Goal: Complete application form

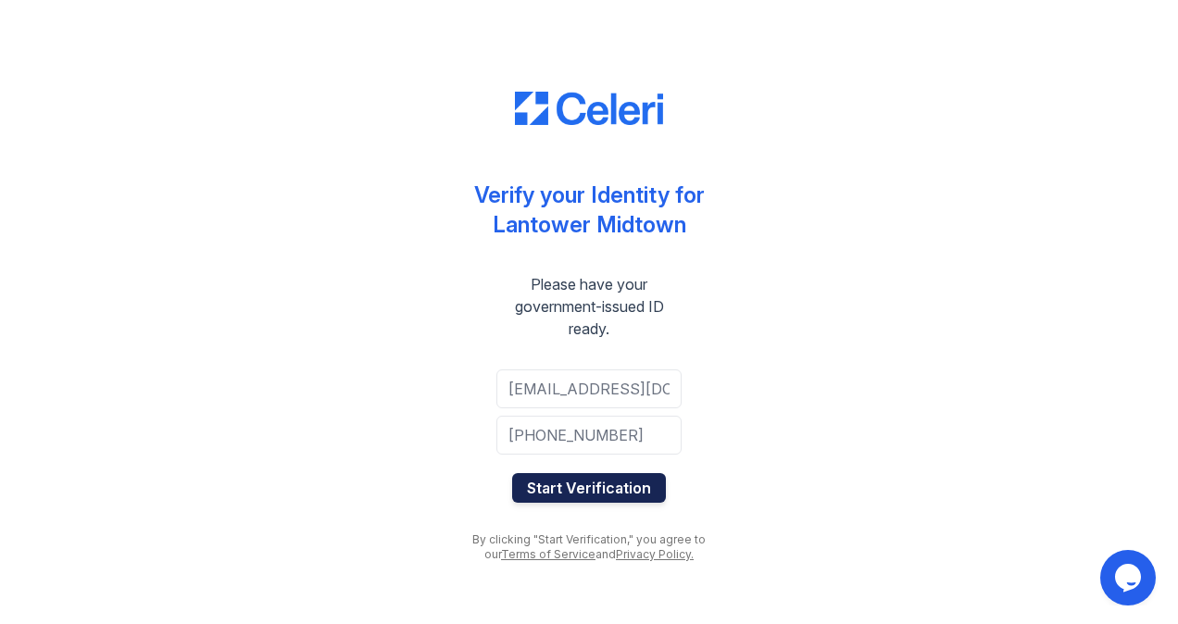
click at [583, 487] on button "Start Verification" at bounding box center [589, 488] width 154 height 30
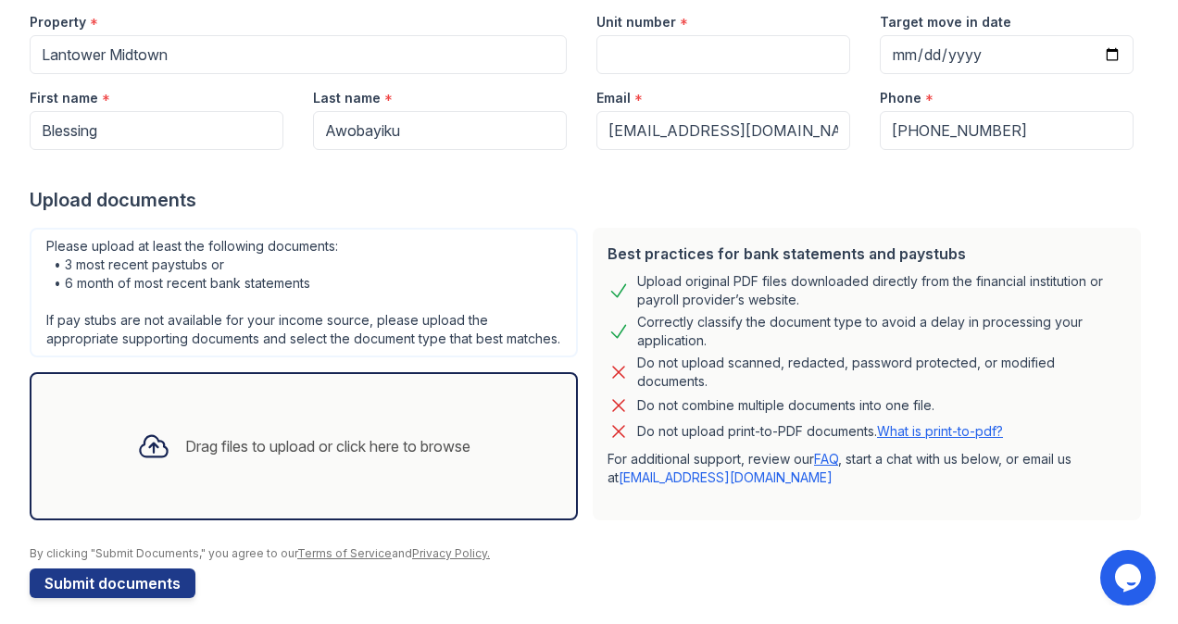
scroll to position [189, 0]
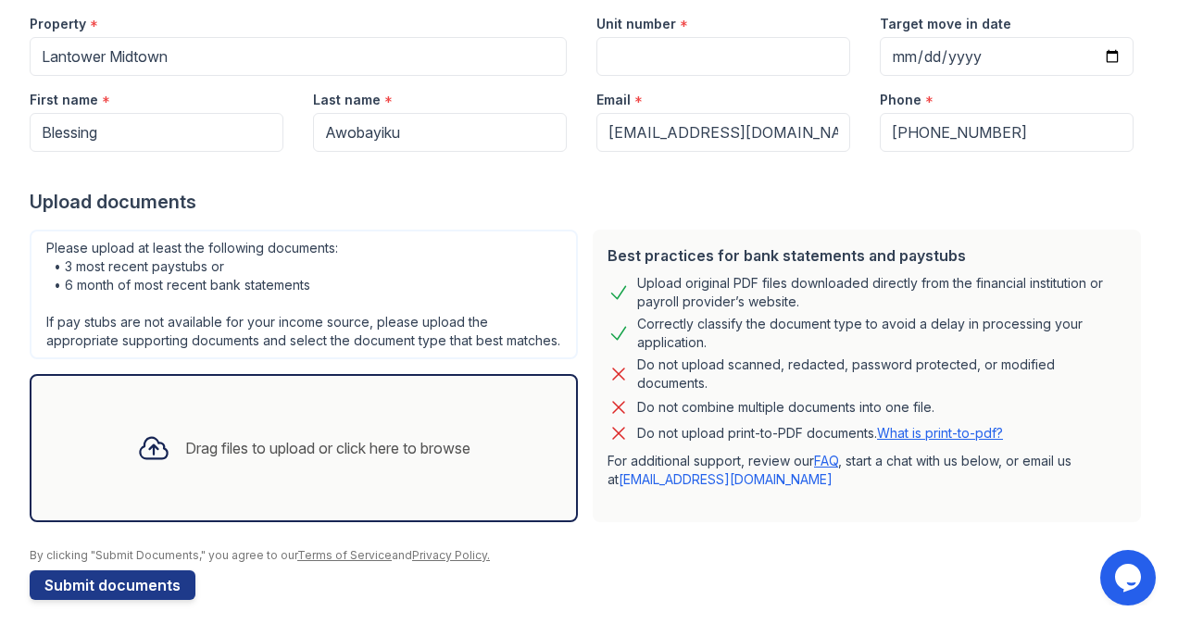
click at [325, 449] on div "Drag files to upload or click here to browse" at bounding box center [303, 448] width 363 height 63
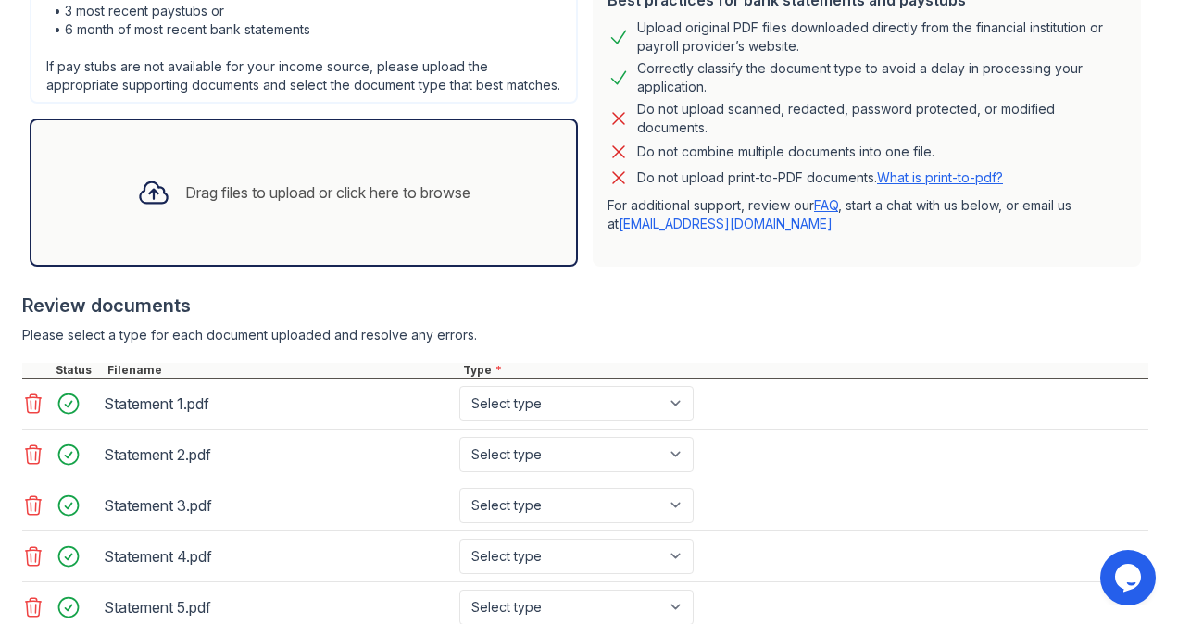
scroll to position [642, 0]
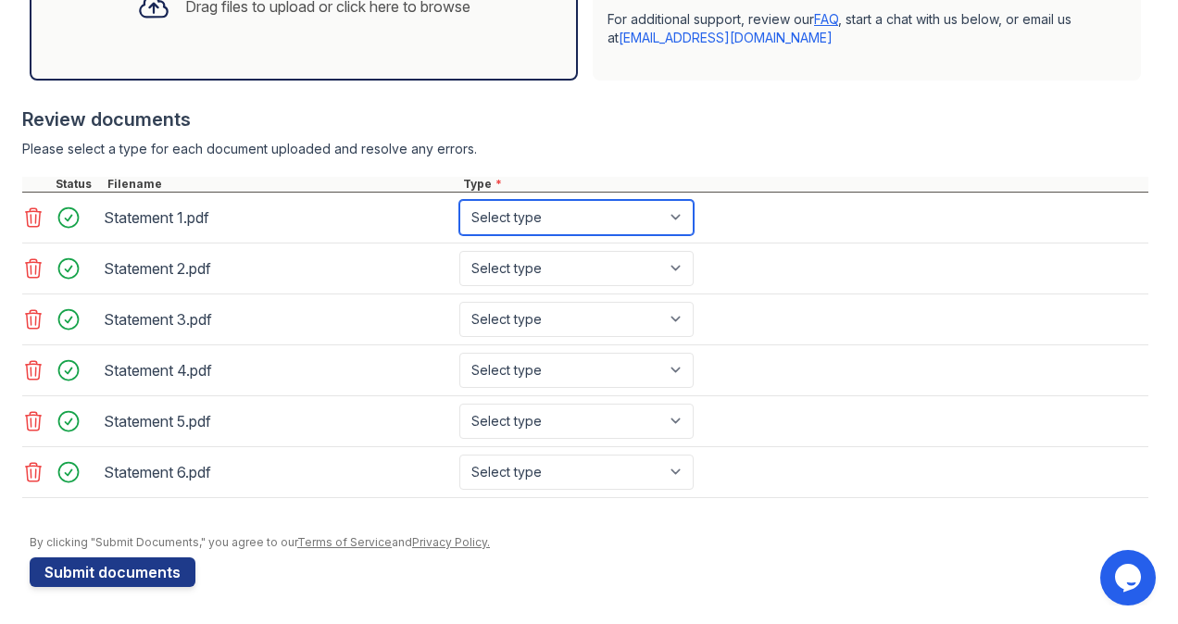
click at [627, 222] on select "Select type Paystub Bank Statement Offer Letter Tax Documents Benefit Award Let…" at bounding box center [576, 217] width 234 height 35
select select "bank_statement"
click at [459, 205] on select "Select type Paystub Bank Statement Offer Letter Tax Documents Benefit Award Let…" at bounding box center [576, 217] width 234 height 35
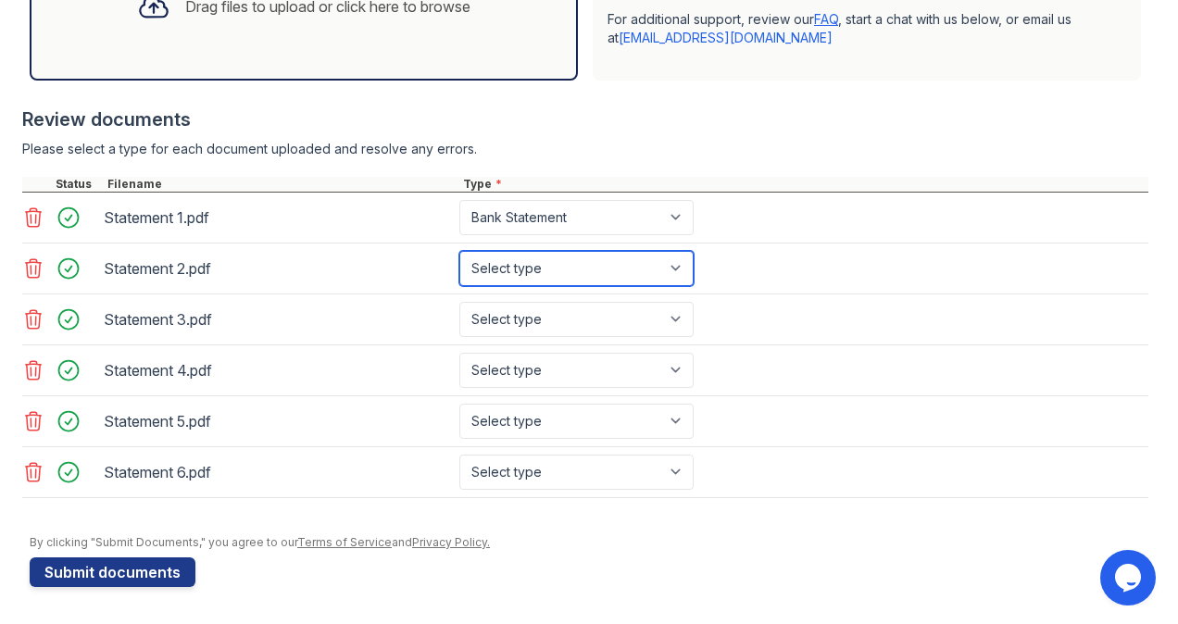
click at [580, 282] on select "Select type Paystub Bank Statement Offer Letter Tax Documents Benefit Award Let…" at bounding box center [576, 268] width 234 height 35
select select "bank_statement"
click at [459, 255] on select "Select type Paystub Bank Statement Offer Letter Tax Documents Benefit Award Let…" at bounding box center [576, 268] width 234 height 35
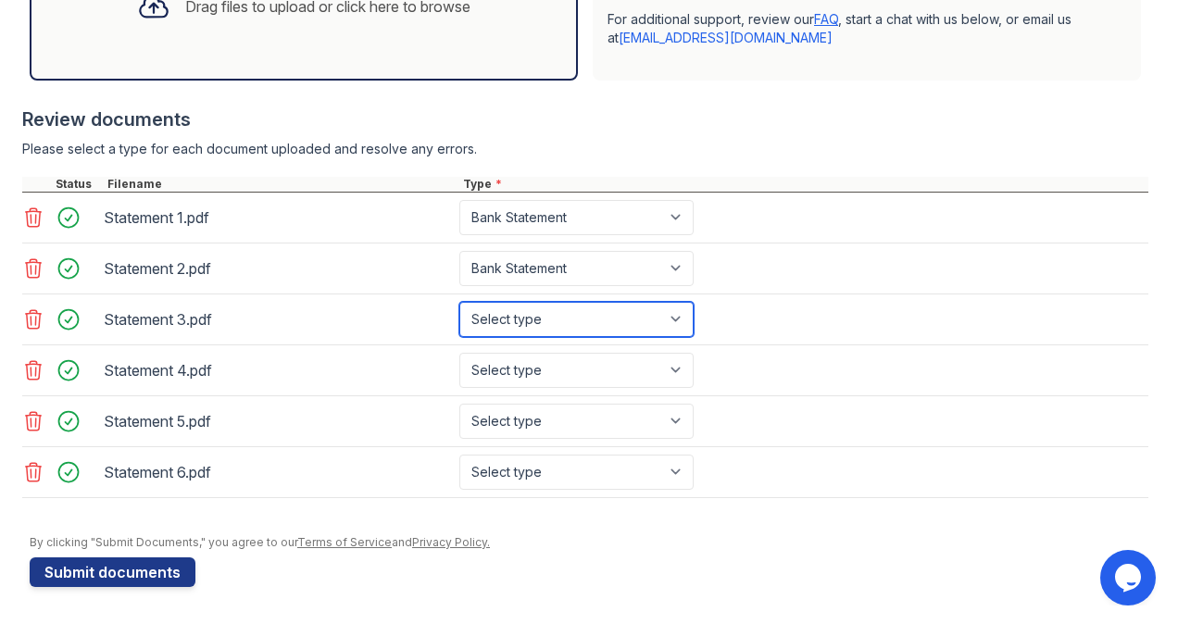
click at [559, 332] on select "Select type Paystub Bank Statement Offer Letter Tax Documents Benefit Award Let…" at bounding box center [576, 319] width 234 height 35
select select "bank_statement"
click at [459, 305] on select "Select type Paystub Bank Statement Offer Letter Tax Documents Benefit Award Let…" at bounding box center [576, 319] width 234 height 35
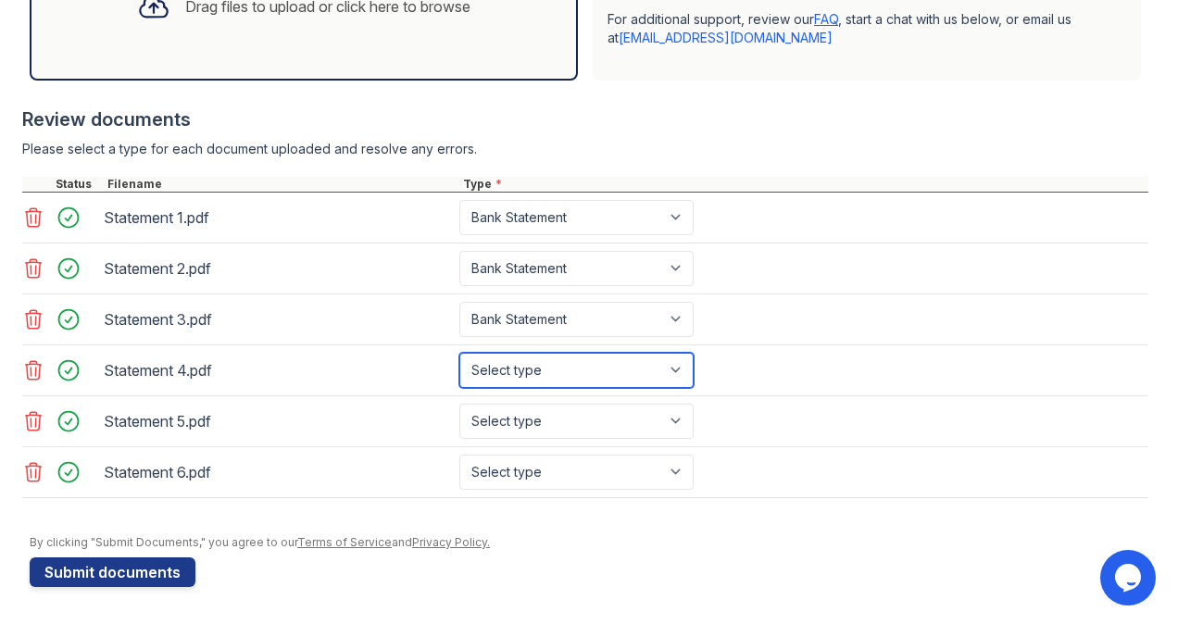
click at [544, 372] on select "Select type Paystub Bank Statement Offer Letter Tax Documents Benefit Award Let…" at bounding box center [576, 370] width 234 height 35
select select "bank_statement"
click at [459, 355] on select "Select type Paystub Bank Statement Offer Letter Tax Documents Benefit Award Let…" at bounding box center [576, 370] width 234 height 35
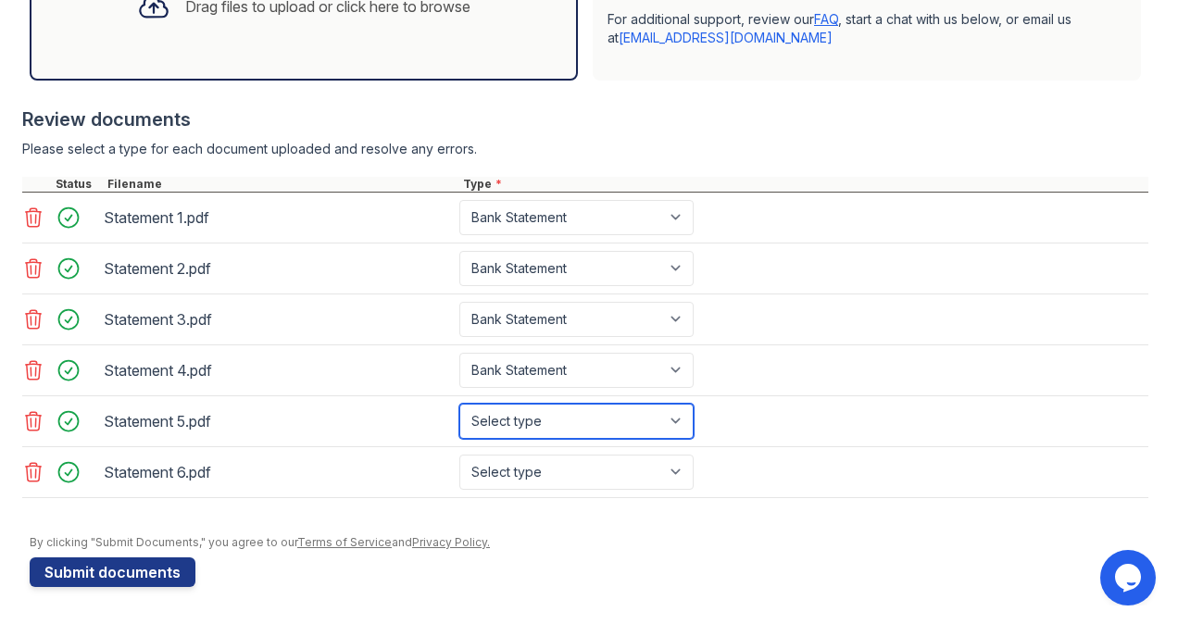
click at [530, 418] on select "Select type Paystub Bank Statement Offer Letter Tax Documents Benefit Award Let…" at bounding box center [576, 421] width 234 height 35
select select "bank_statement"
click at [459, 405] on select "Select type Paystub Bank Statement Offer Letter Tax Documents Benefit Award Let…" at bounding box center [576, 421] width 234 height 35
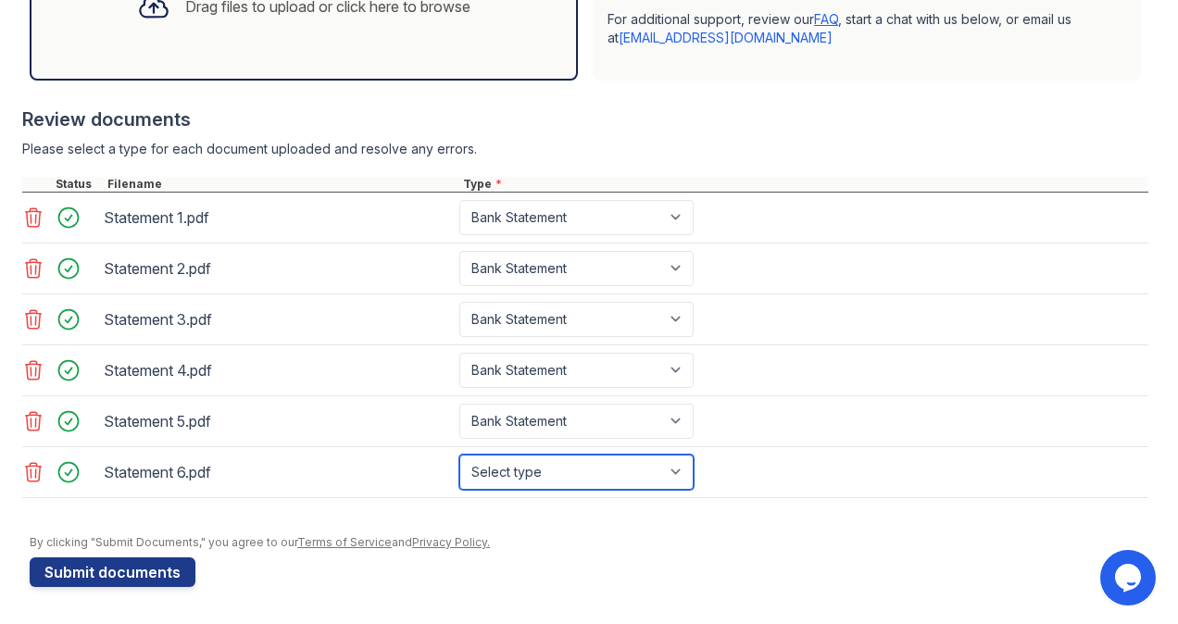
click at [532, 469] on select "Select type Paystub Bank Statement Offer Letter Tax Documents Benefit Award Let…" at bounding box center [576, 472] width 234 height 35
select select "bank_statement"
click at [459, 455] on select "Select type Paystub Bank Statement Offer Letter Tax Documents Benefit Award Let…" at bounding box center [576, 472] width 234 height 35
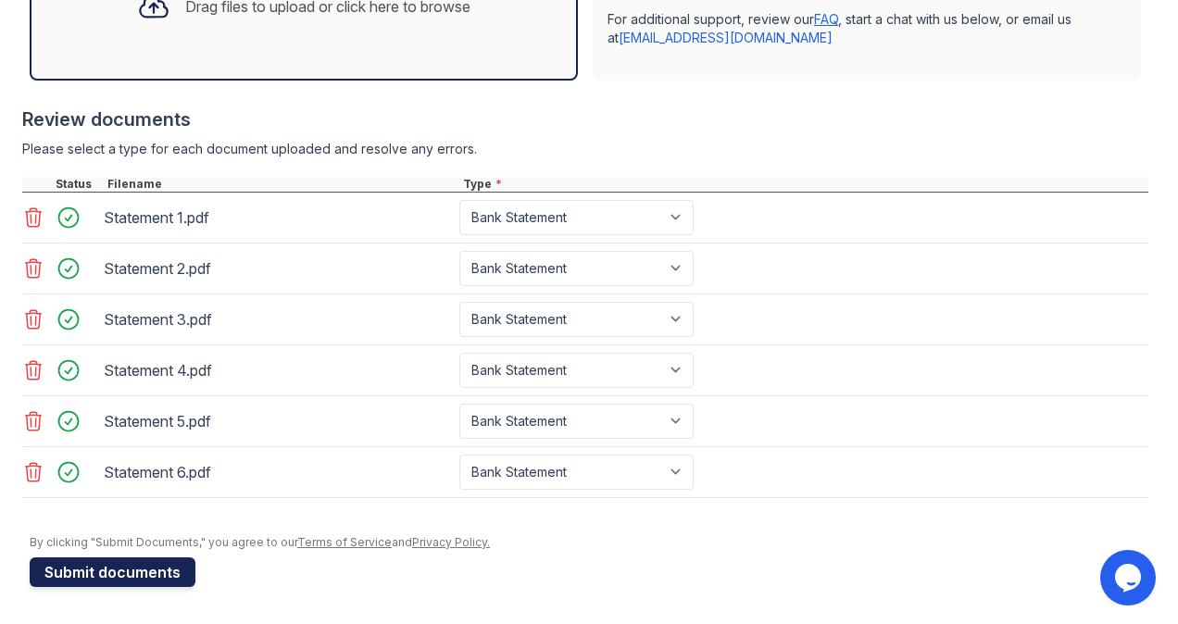
click at [175, 571] on button "Submit documents" at bounding box center [113, 573] width 166 height 30
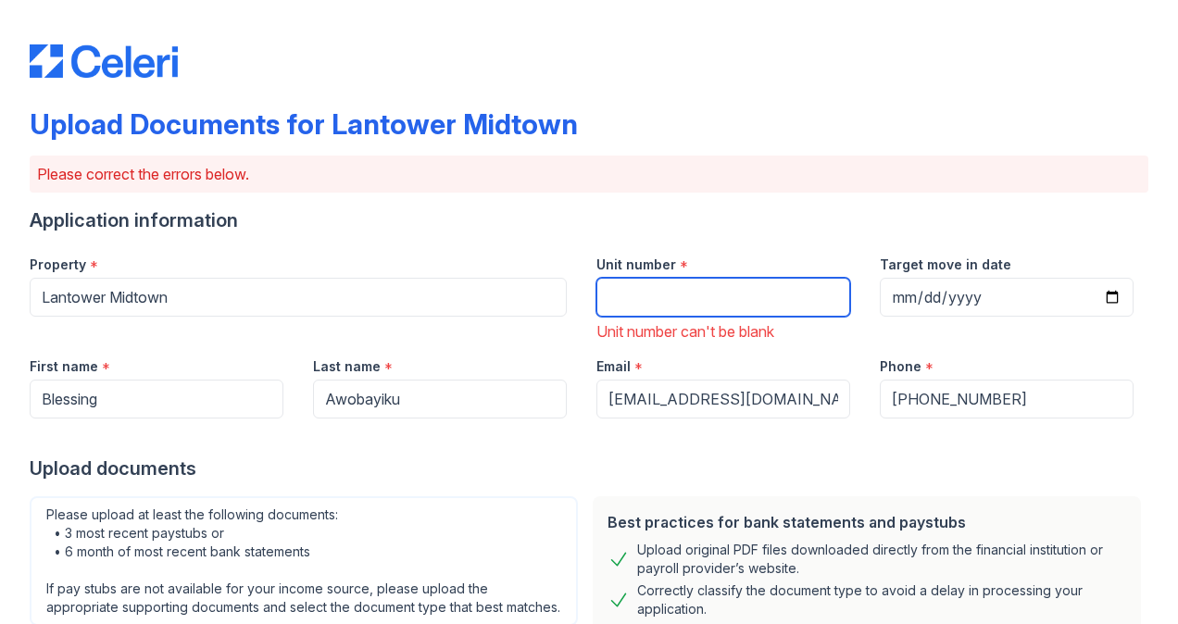
click at [658, 309] on input "Unit number" at bounding box center [723, 297] width 254 height 39
type input "534"
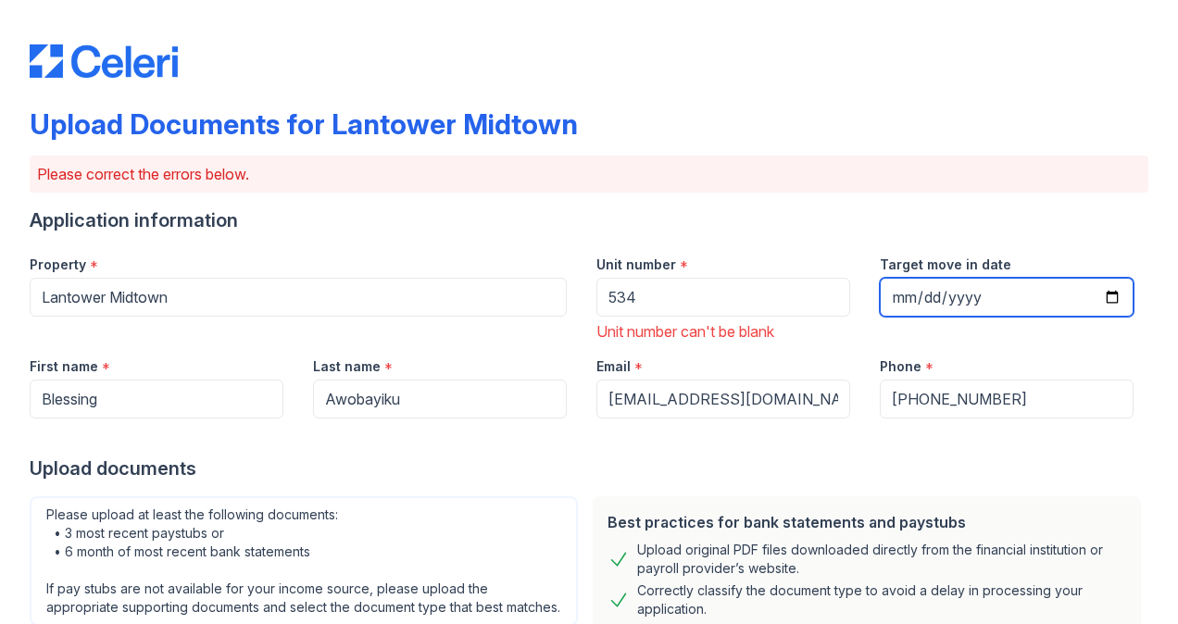
click at [1098, 300] on input "Target move in date" at bounding box center [1007, 297] width 254 height 39
type input "2025-11-25"
click at [850, 439] on div at bounding box center [589, 437] width 1119 height 37
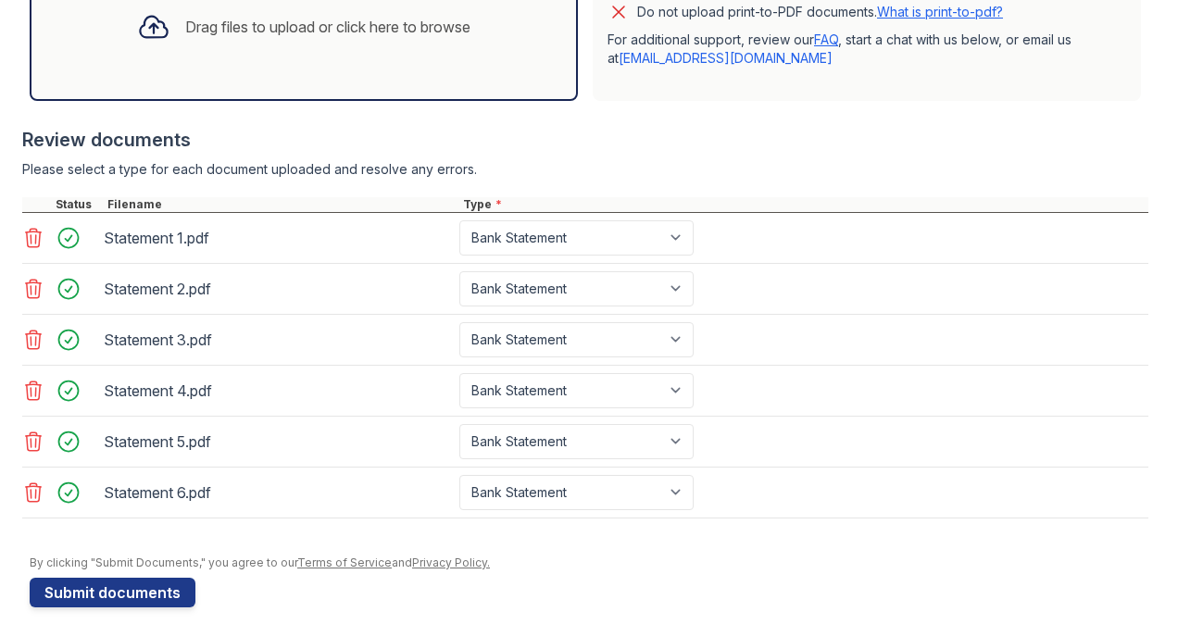
scroll to position [720, 0]
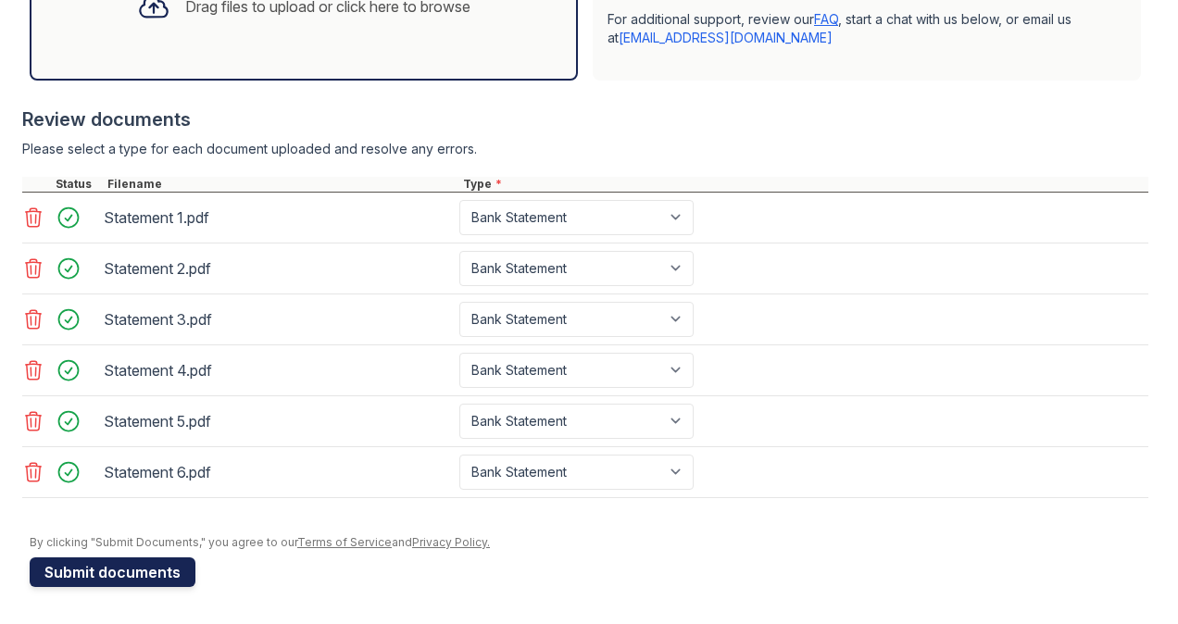
click at [165, 576] on button "Submit documents" at bounding box center [113, 573] width 166 height 30
